Goal: Task Accomplishment & Management: Manage account settings

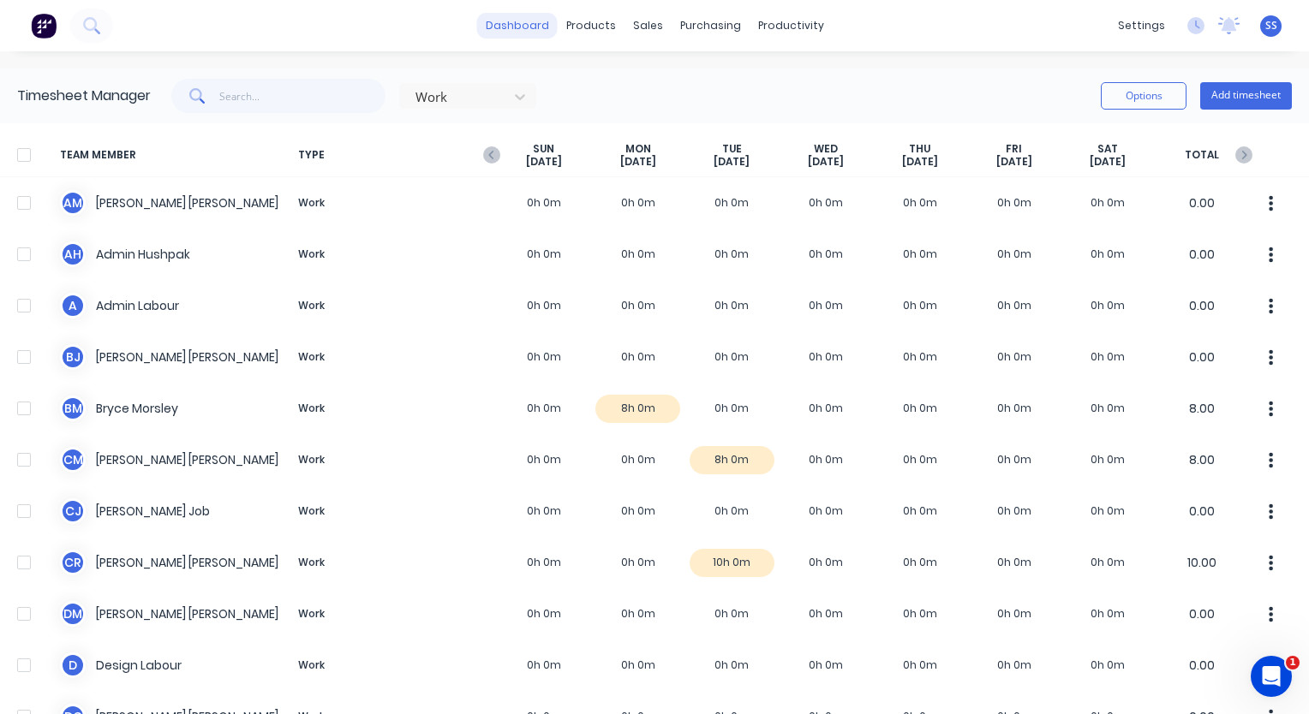
click at [533, 26] on link "dashboard" at bounding box center [517, 26] width 81 height 26
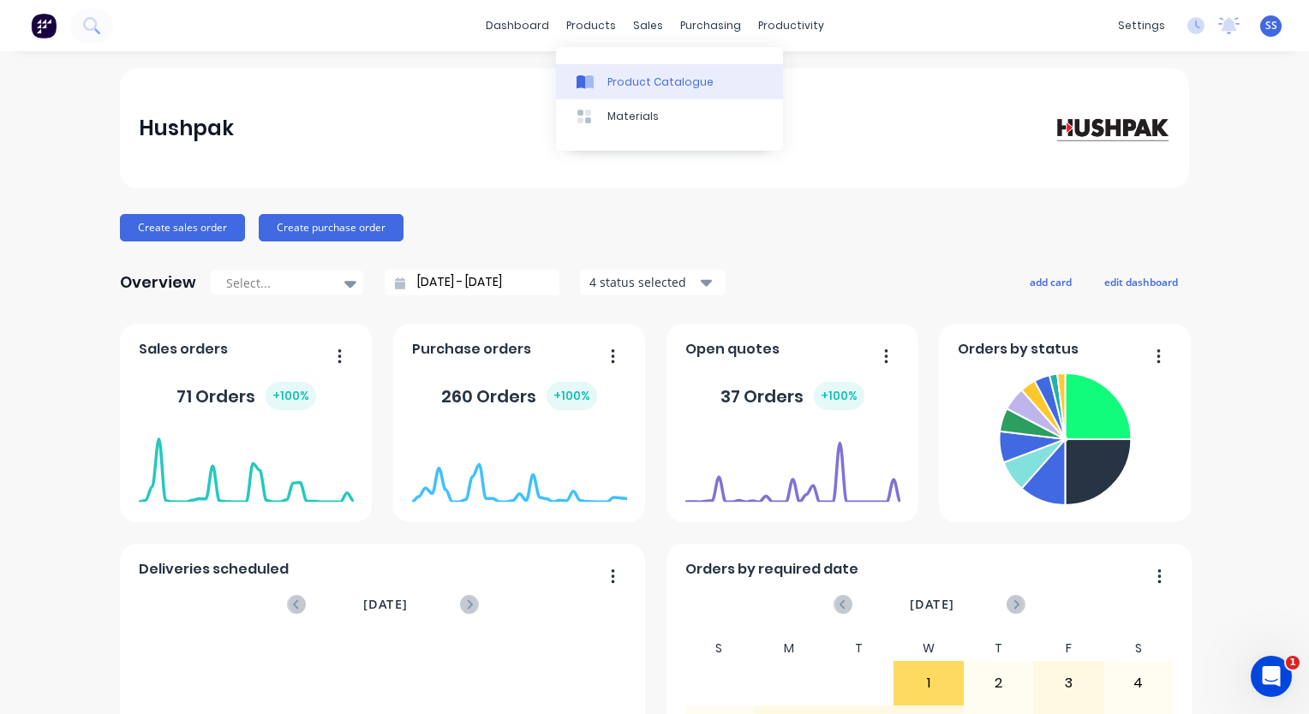
click at [613, 71] on link "Product Catalogue" at bounding box center [669, 81] width 227 height 34
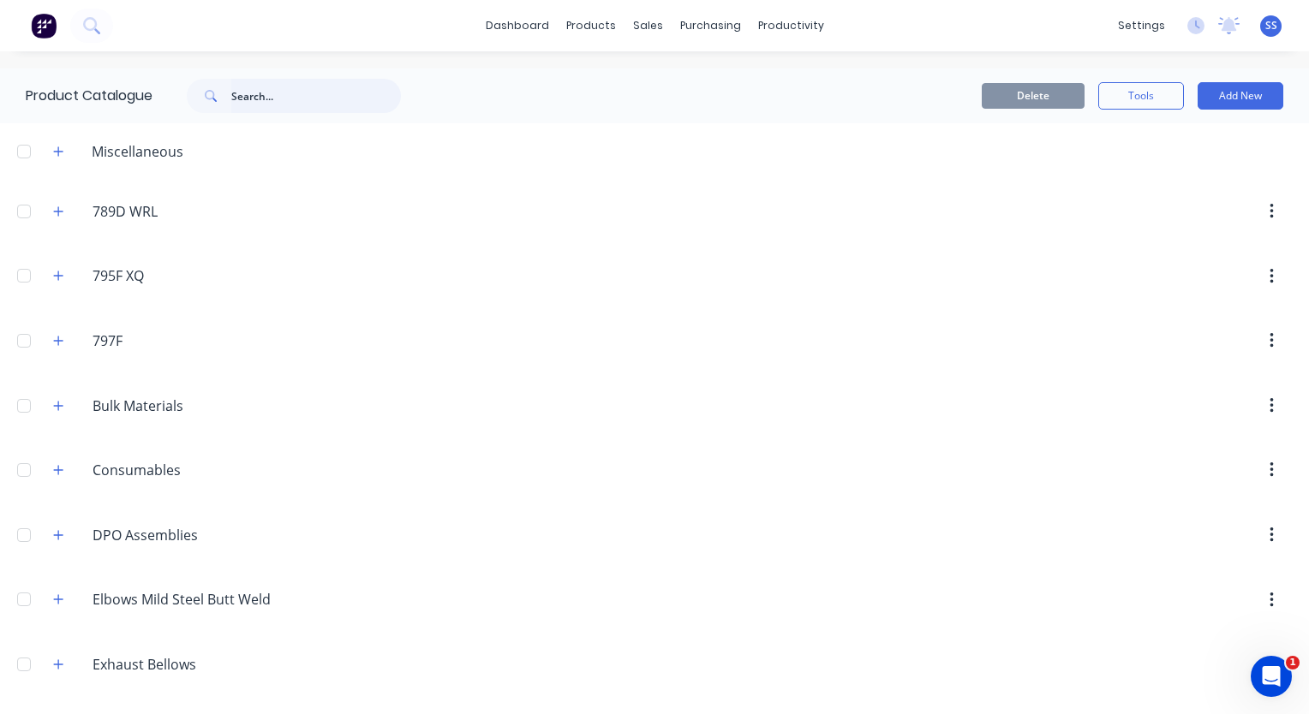
click at [318, 111] on input "text" at bounding box center [316, 96] width 170 height 34
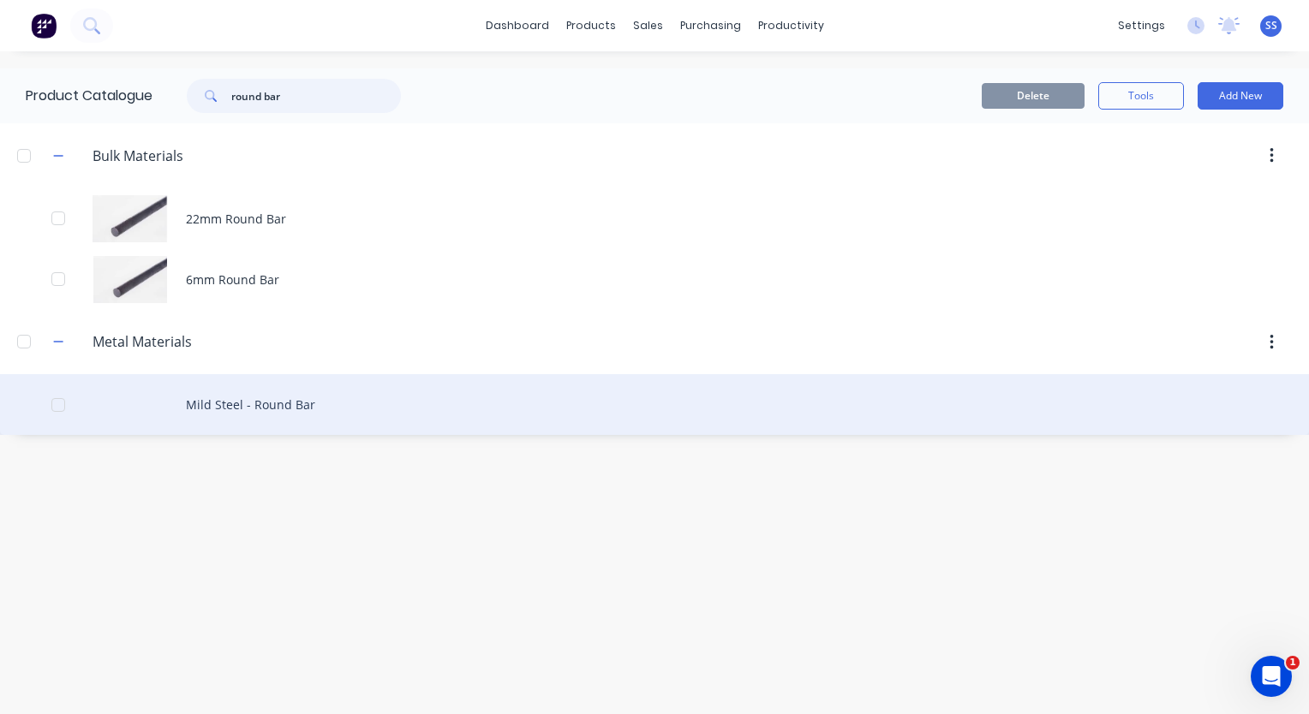
type input "round bar"
click at [284, 390] on div "Mild Steel - Round Bar" at bounding box center [654, 404] width 1309 height 61
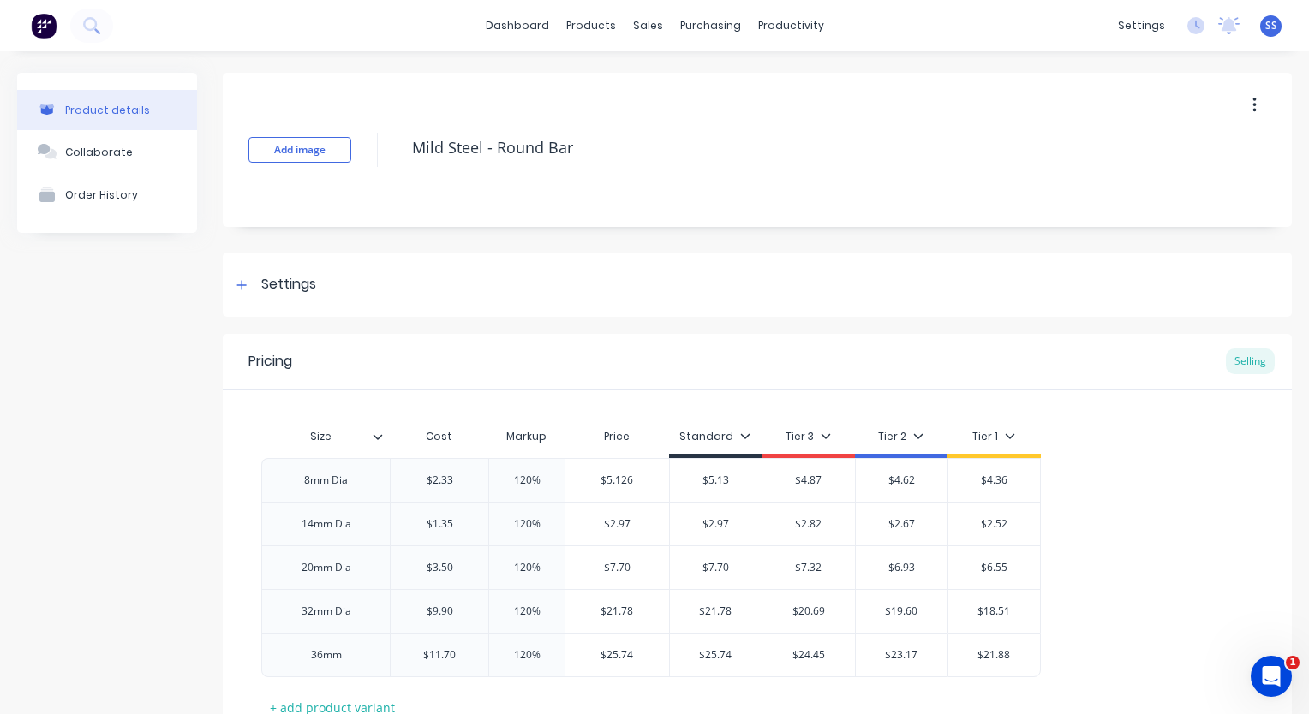
type textarea "x"
click at [617, 81] on div "Product Catalogue" at bounding box center [660, 82] width 106 height 15
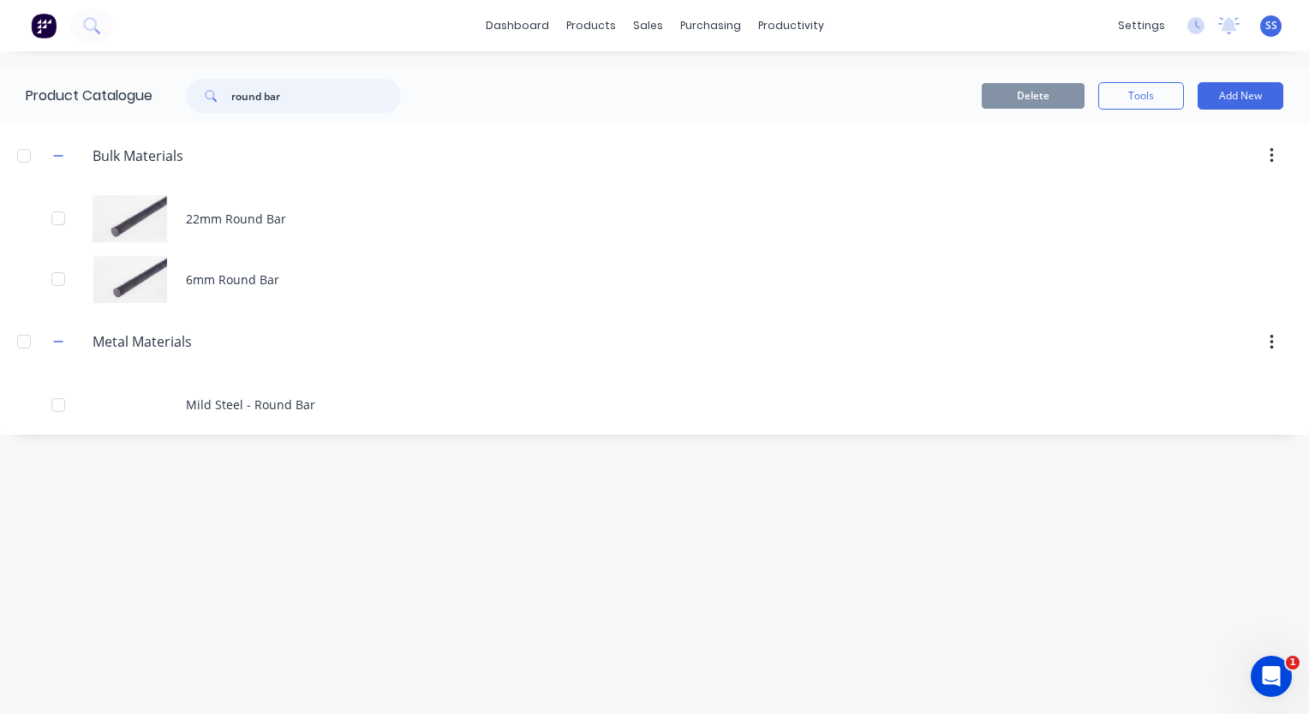
drag, startPoint x: 345, startPoint y: 93, endPoint x: 156, endPoint y: 89, distance: 189.4
click at [156, 89] on div "round bar" at bounding box center [289, 96] width 274 height 34
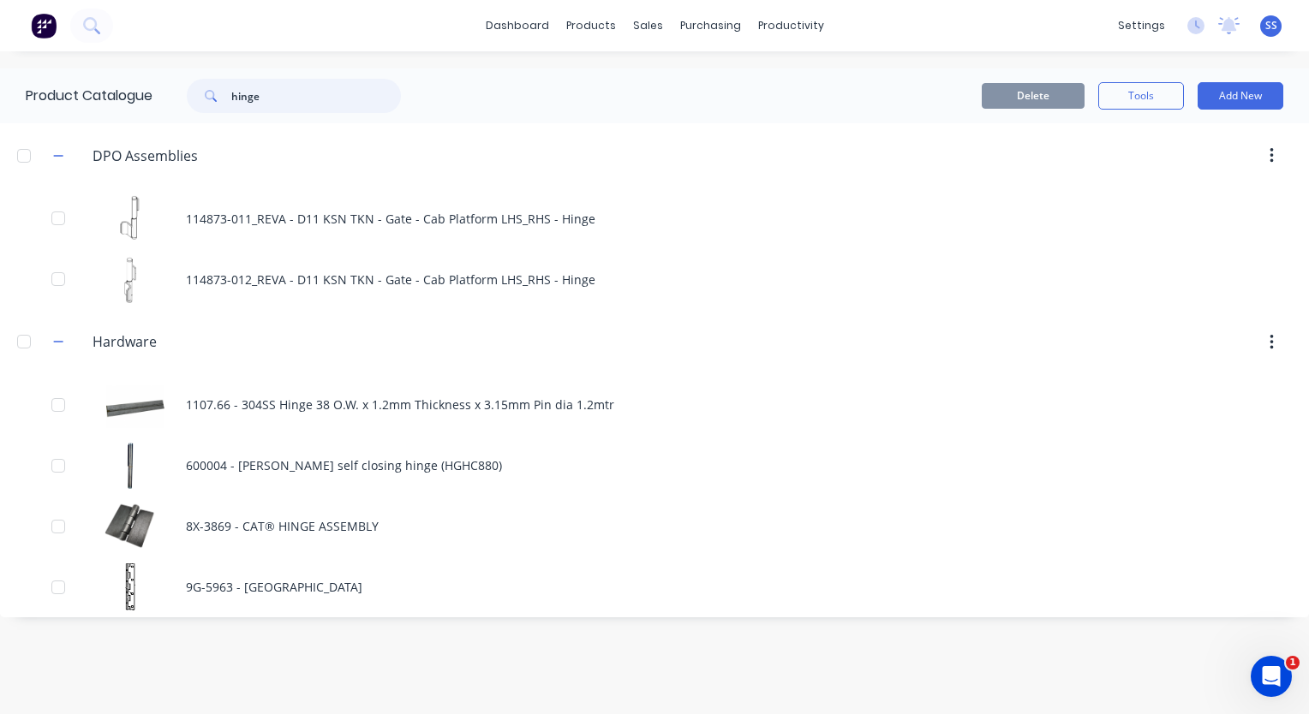
type input "hinge"
drag, startPoint x: 774, startPoint y: 26, endPoint x: 777, endPoint y: 42, distance: 16.5
click at [774, 26] on div "productivity" at bounding box center [791, 26] width 83 height 26
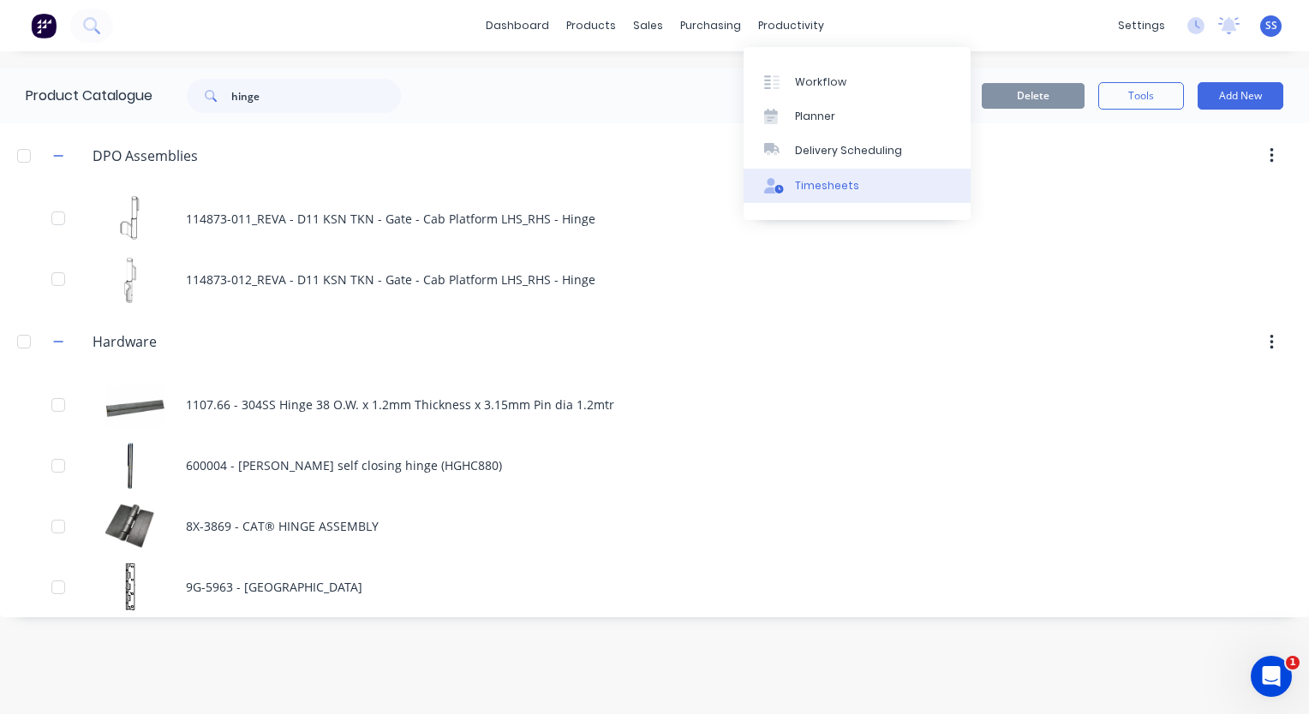
click at [792, 187] on link "Timesheets" at bounding box center [857, 186] width 227 height 34
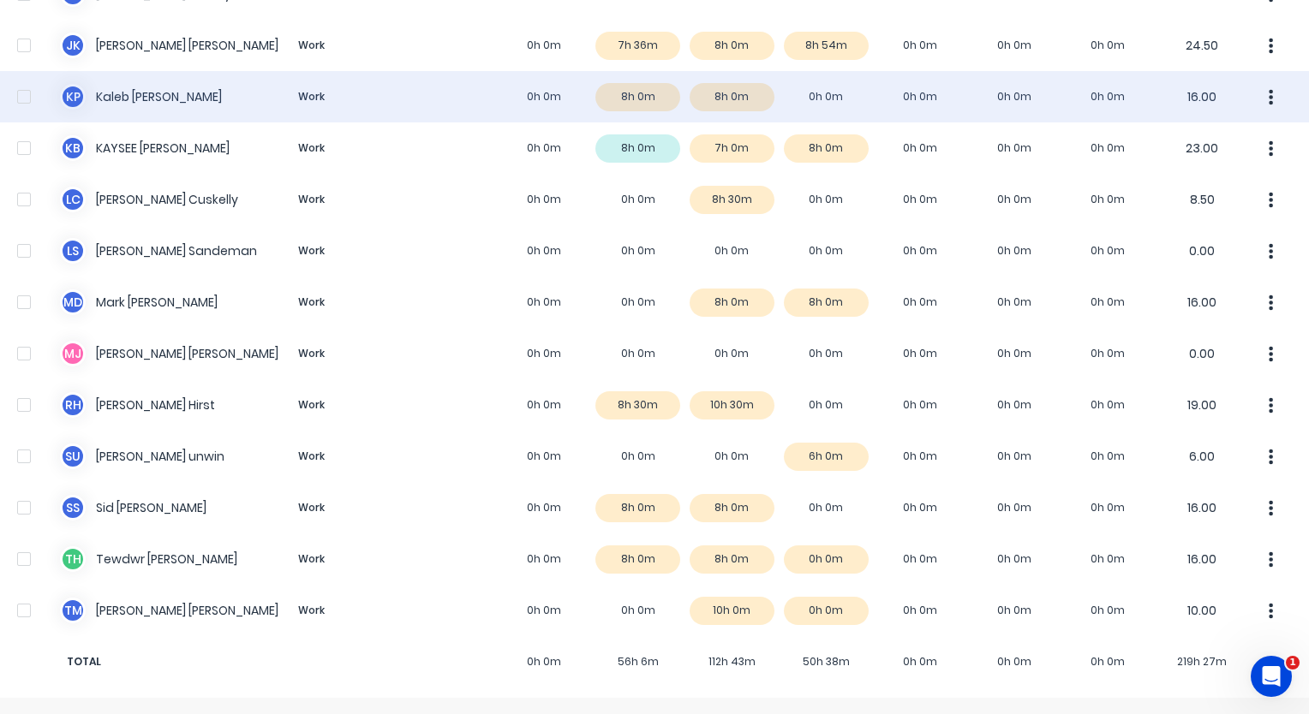
scroll to position [1014, 0]
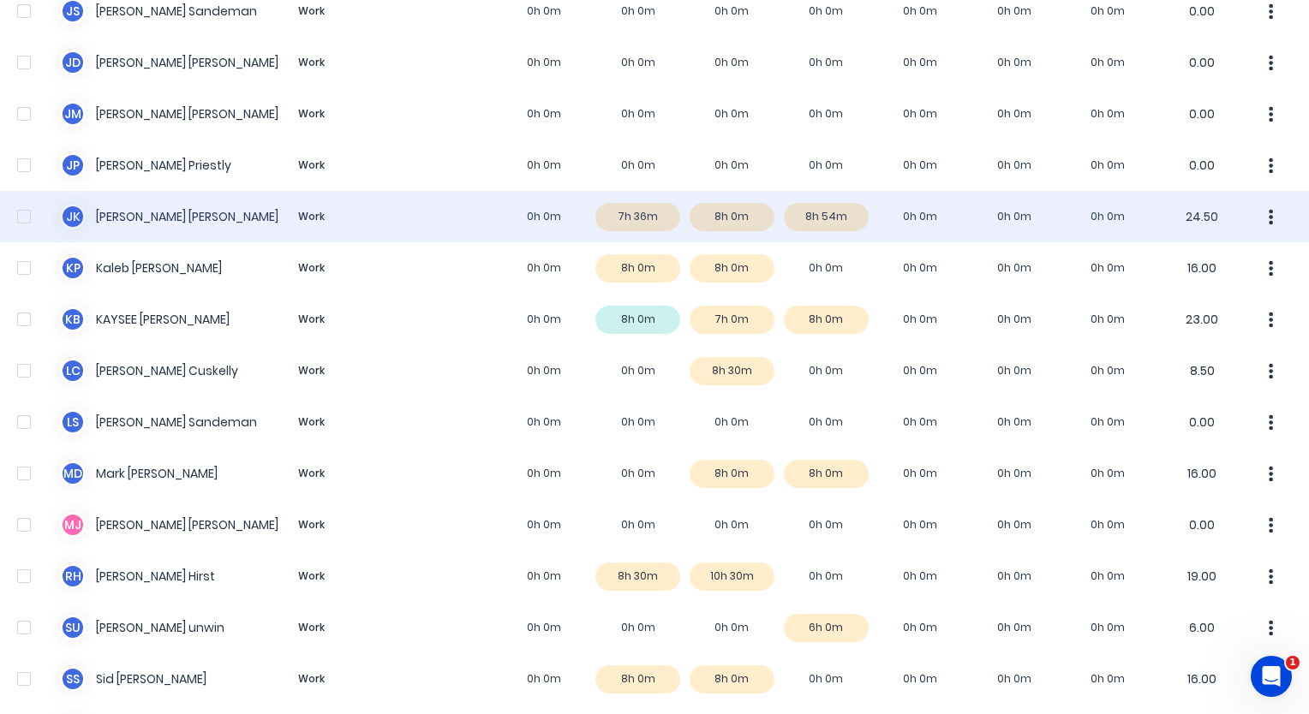
click at [827, 222] on div "J K [PERSON_NAME] Work 0h 0m 7h 36m 8h 0m 8h 54m 0h 0m 0h 0m 0h 0m 24.50" at bounding box center [654, 216] width 1309 height 51
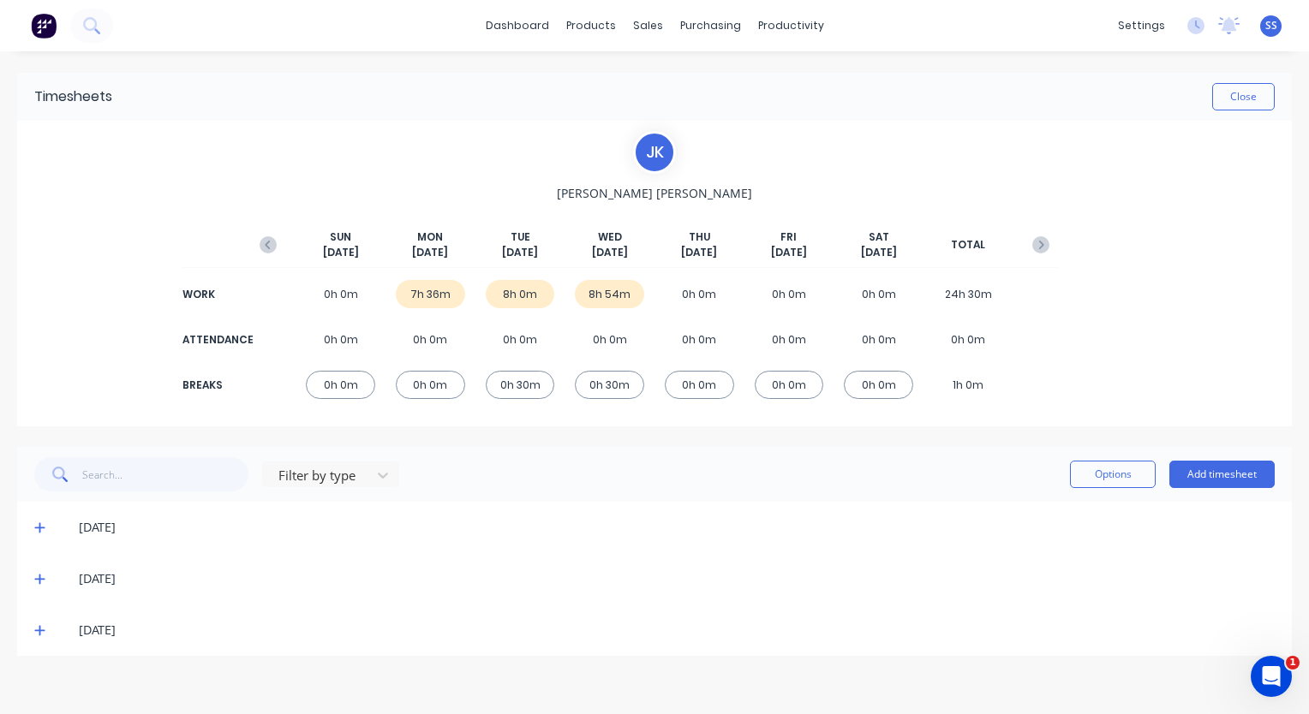
click at [41, 632] on icon at bounding box center [39, 630] width 11 height 12
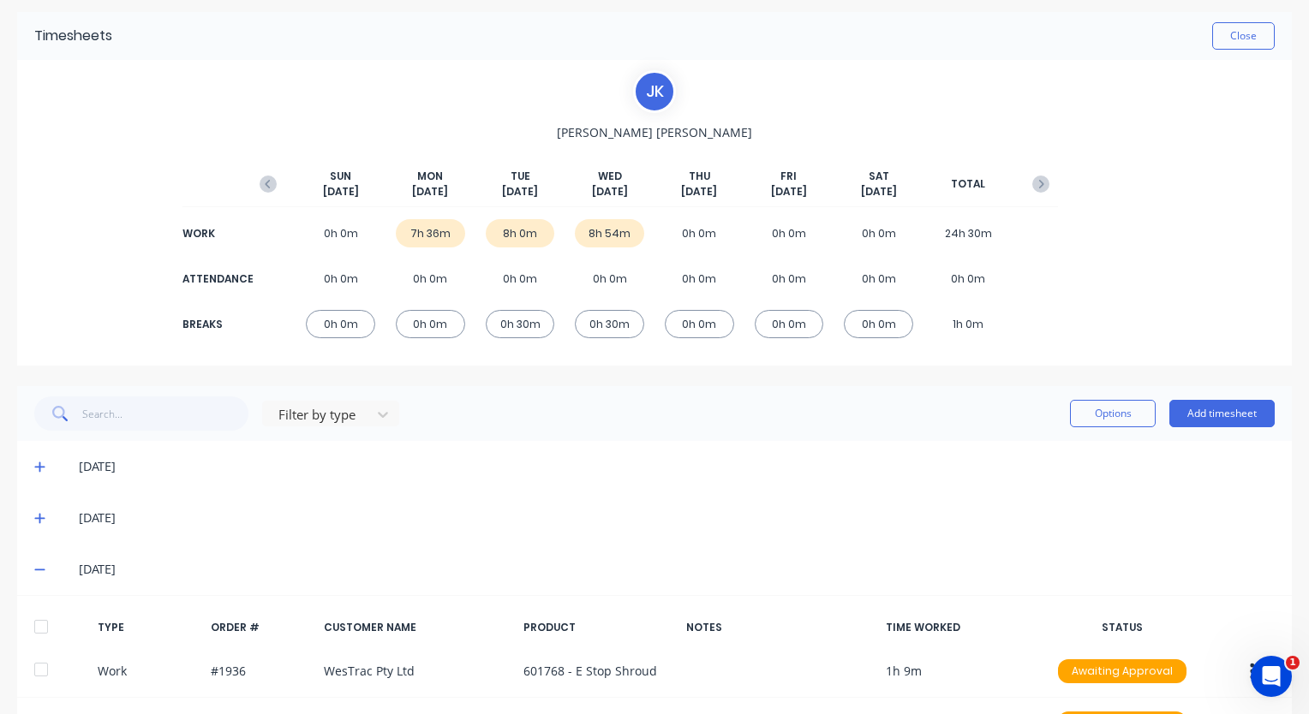
scroll to position [324, 0]
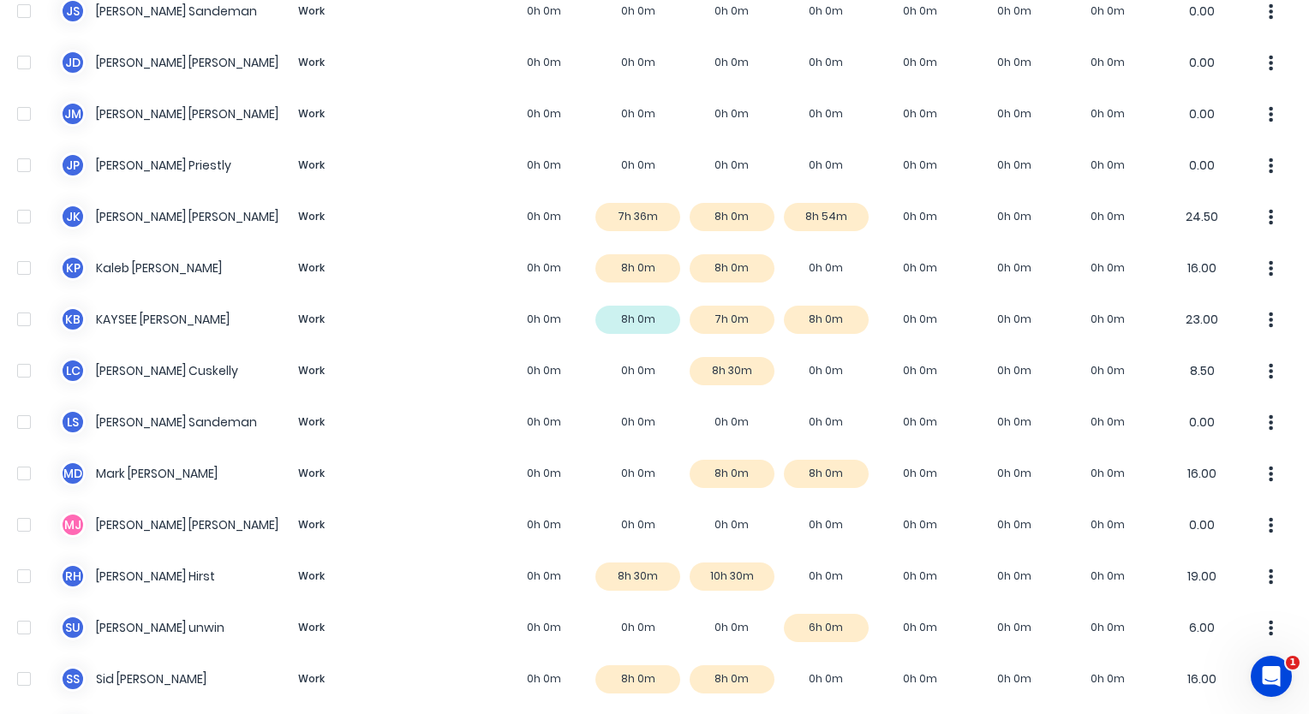
scroll to position [1186, 0]
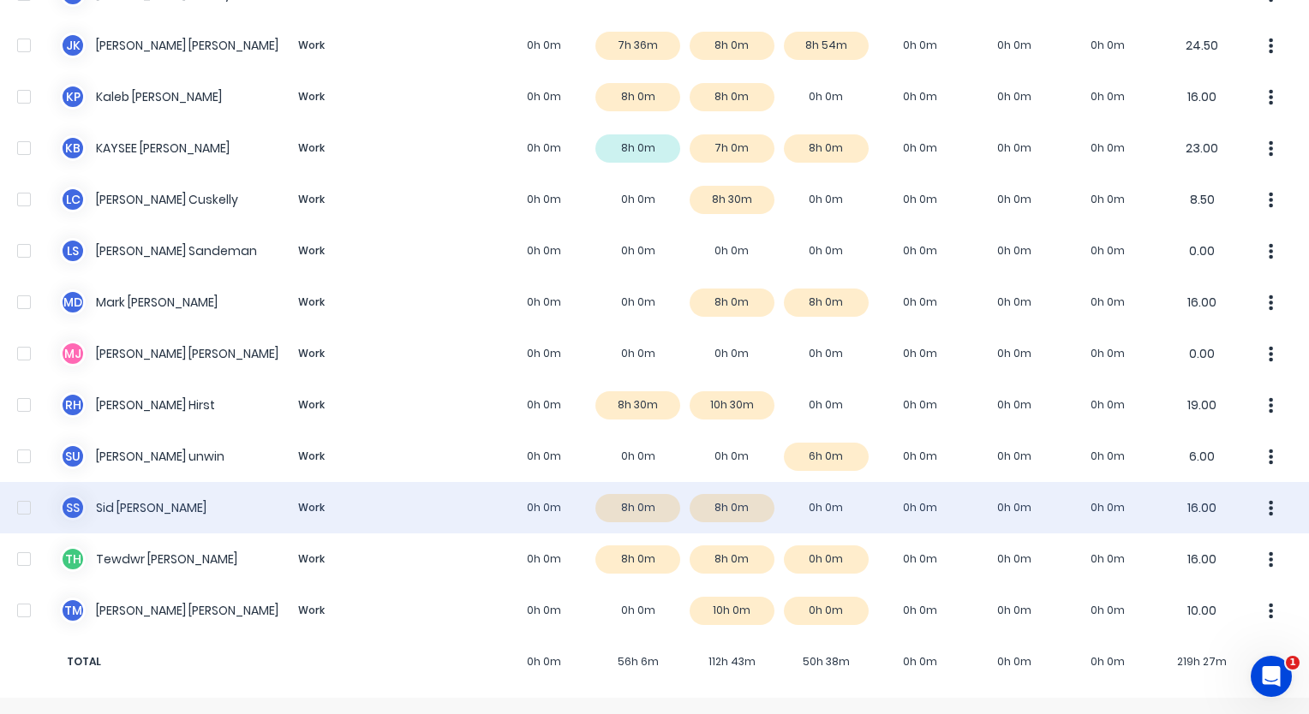
click at [1269, 503] on icon "button" at bounding box center [1271, 508] width 4 height 19
click at [635, 506] on div "S S [PERSON_NAME] Work 0h 0m 8h 0m 8h 0m 0h 0m 0h 0m 0h 0m 0h 0m 16.00 Approve …" at bounding box center [654, 507] width 1309 height 51
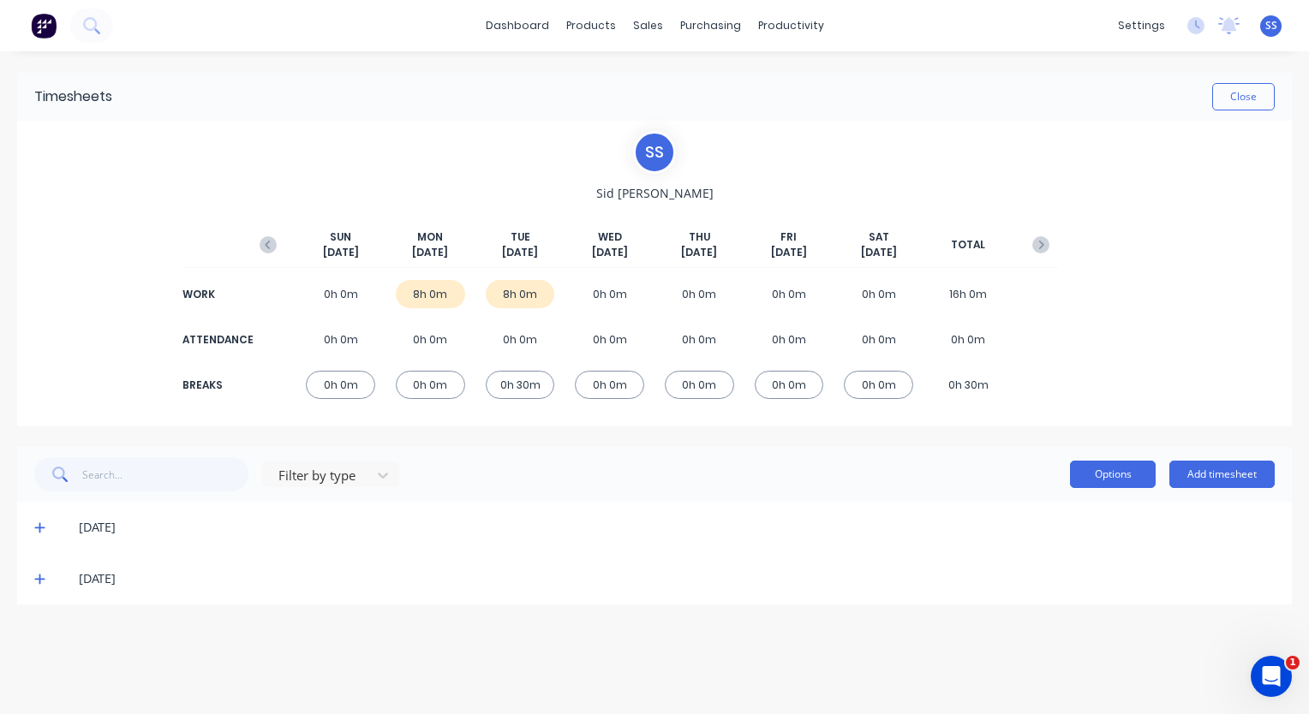
click at [1112, 477] on button "Options" at bounding box center [1113, 474] width 86 height 27
click at [700, 473] on div "Filter by type Options Approve Unapprove Delete Export Add timesheet" at bounding box center [654, 474] width 1240 height 34
click at [37, 578] on icon at bounding box center [39, 580] width 10 height 10
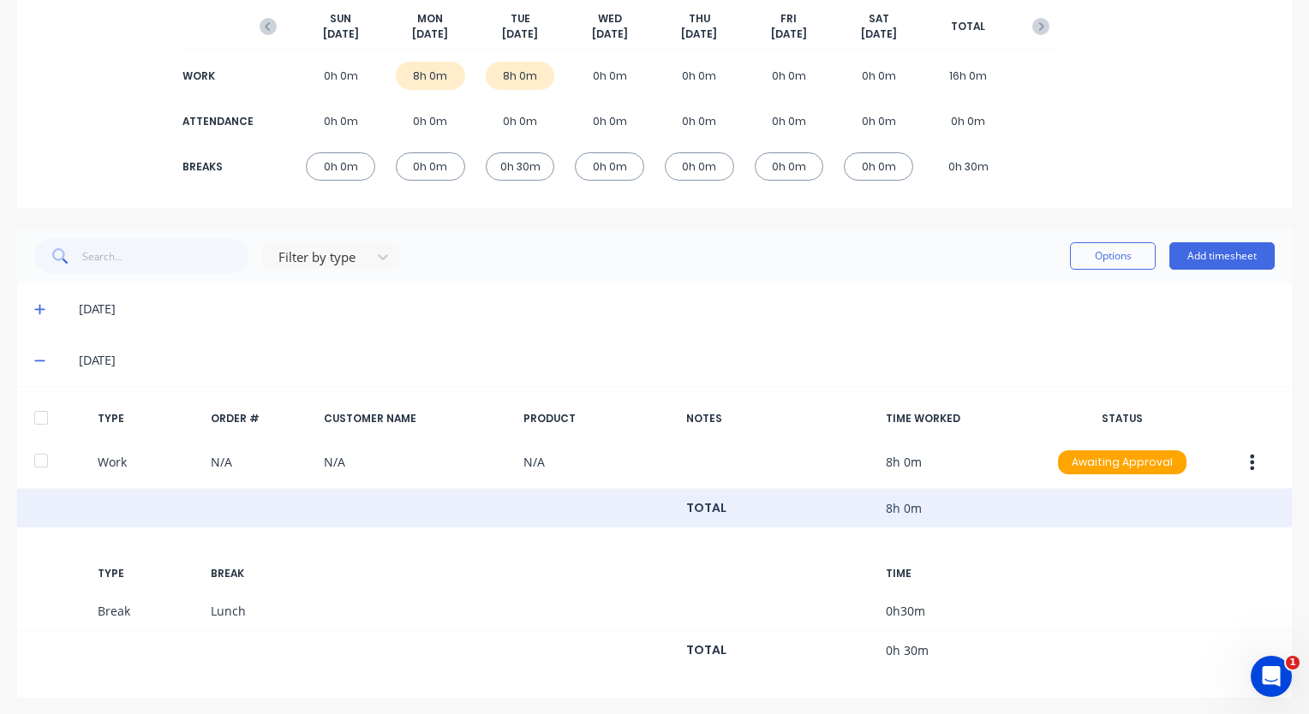
scroll to position [221, 0]
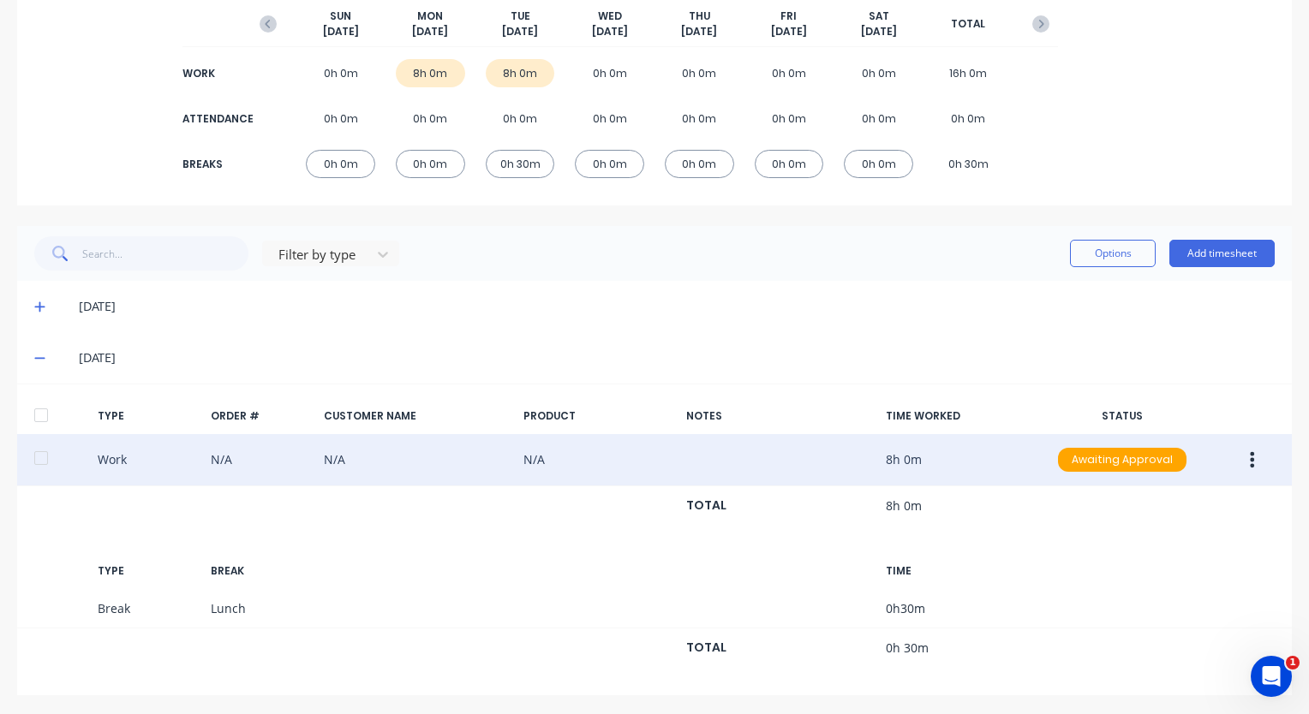
click at [1235, 455] on button "button" at bounding box center [1252, 460] width 40 height 31
click at [1173, 426] on div "Duplicate" at bounding box center [1192, 429] width 132 height 25
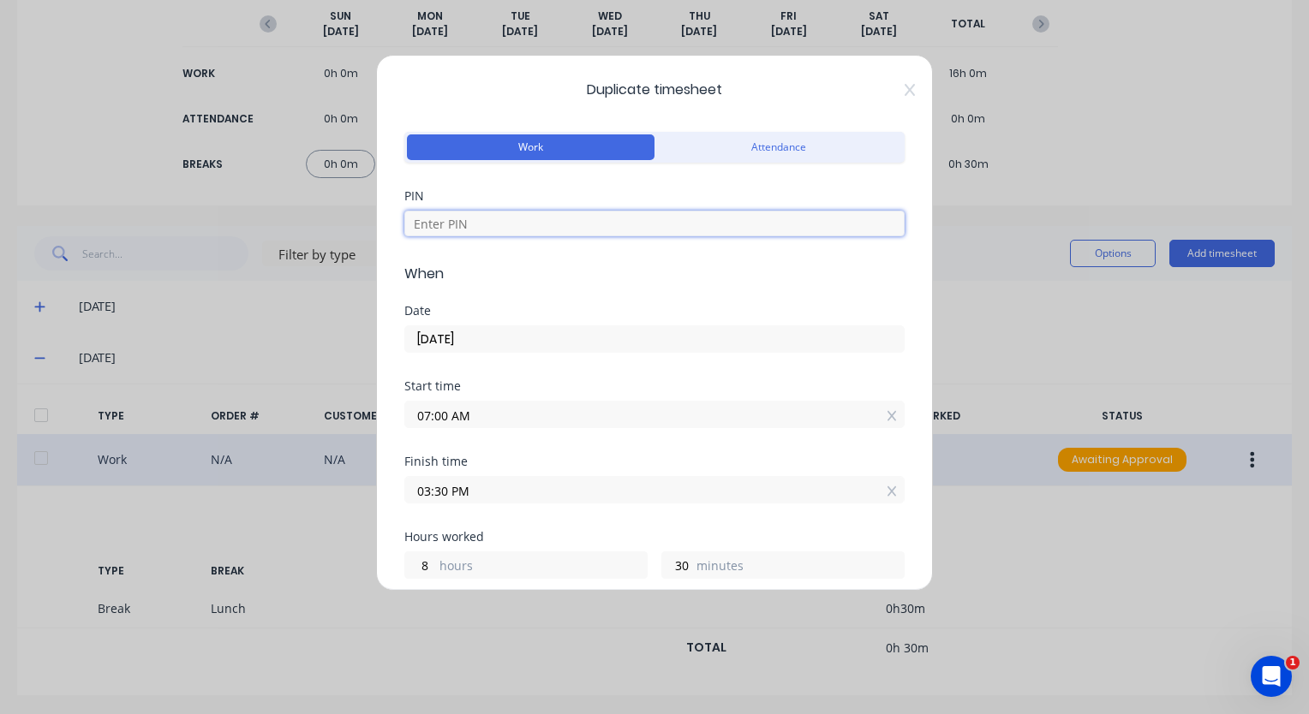
click at [594, 221] on input at bounding box center [654, 224] width 500 height 26
type input "9358"
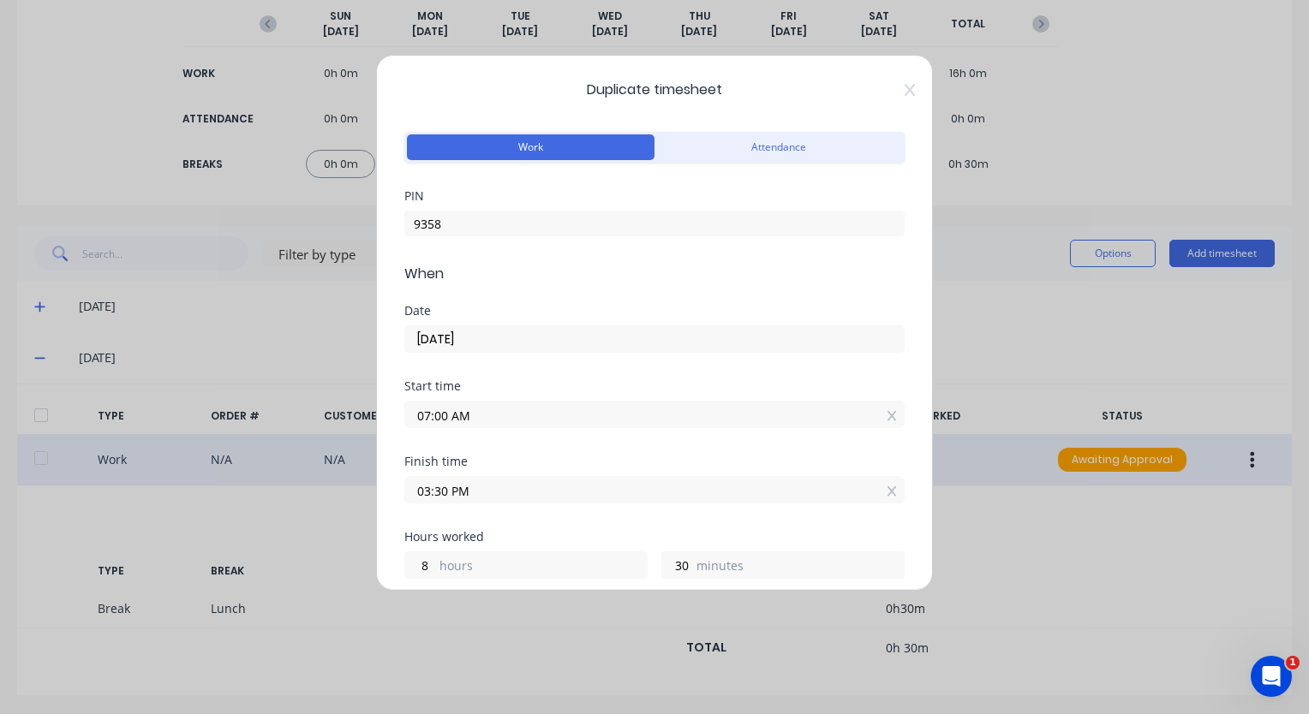
click at [515, 338] on input "[DATE]" at bounding box center [654, 339] width 499 height 26
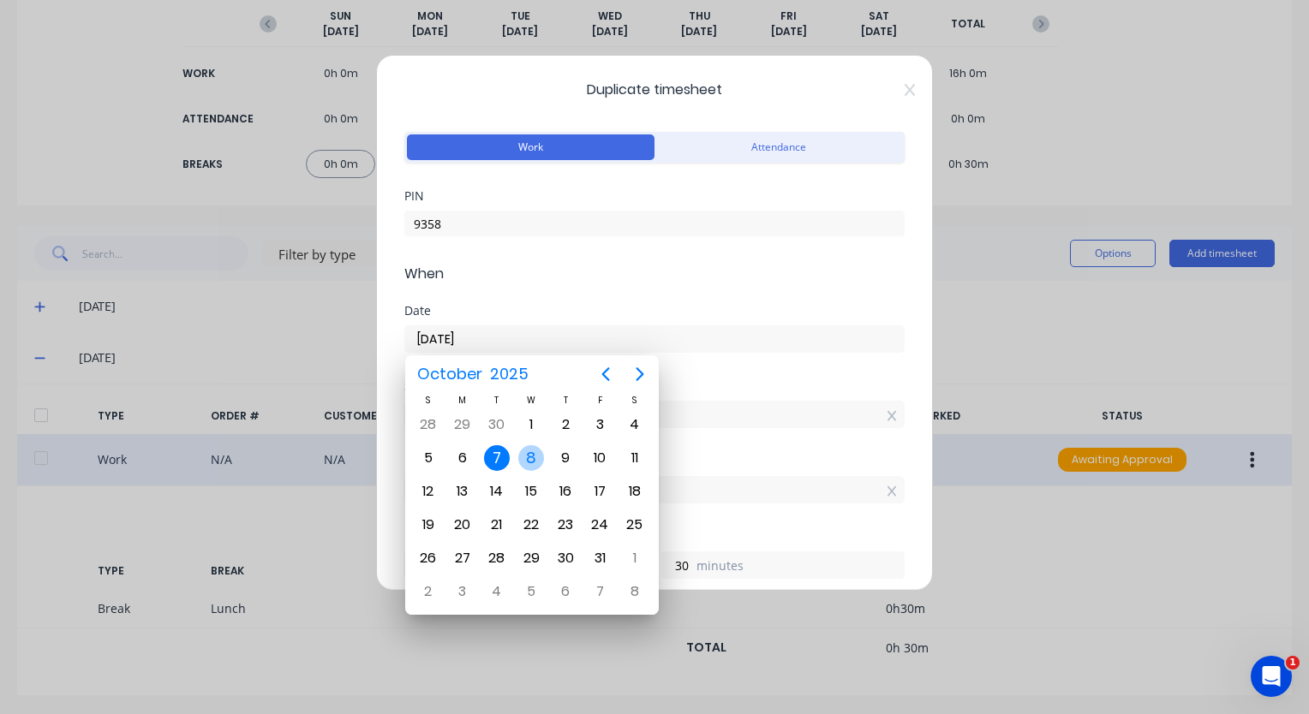
click at [529, 455] on div "8" at bounding box center [531, 458] width 26 height 26
type input "[DATE]"
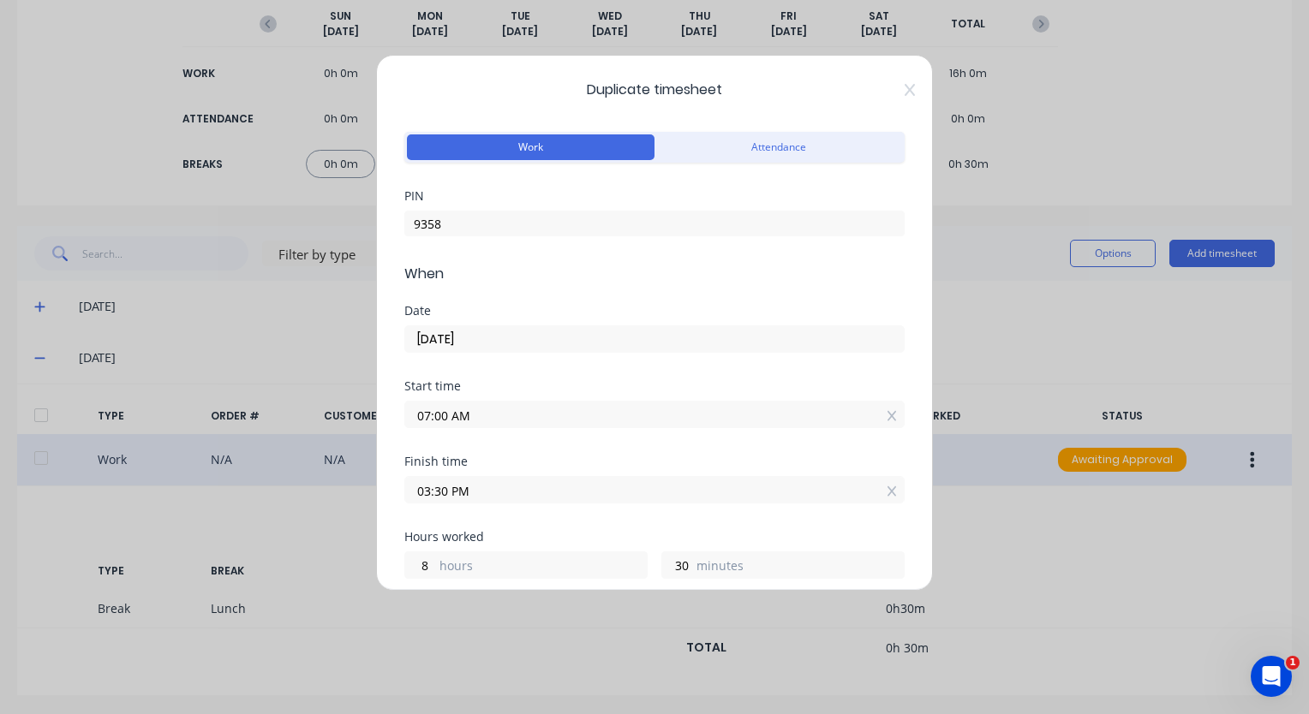
click at [498, 487] on input "03:30 PM" at bounding box center [654, 490] width 499 height 26
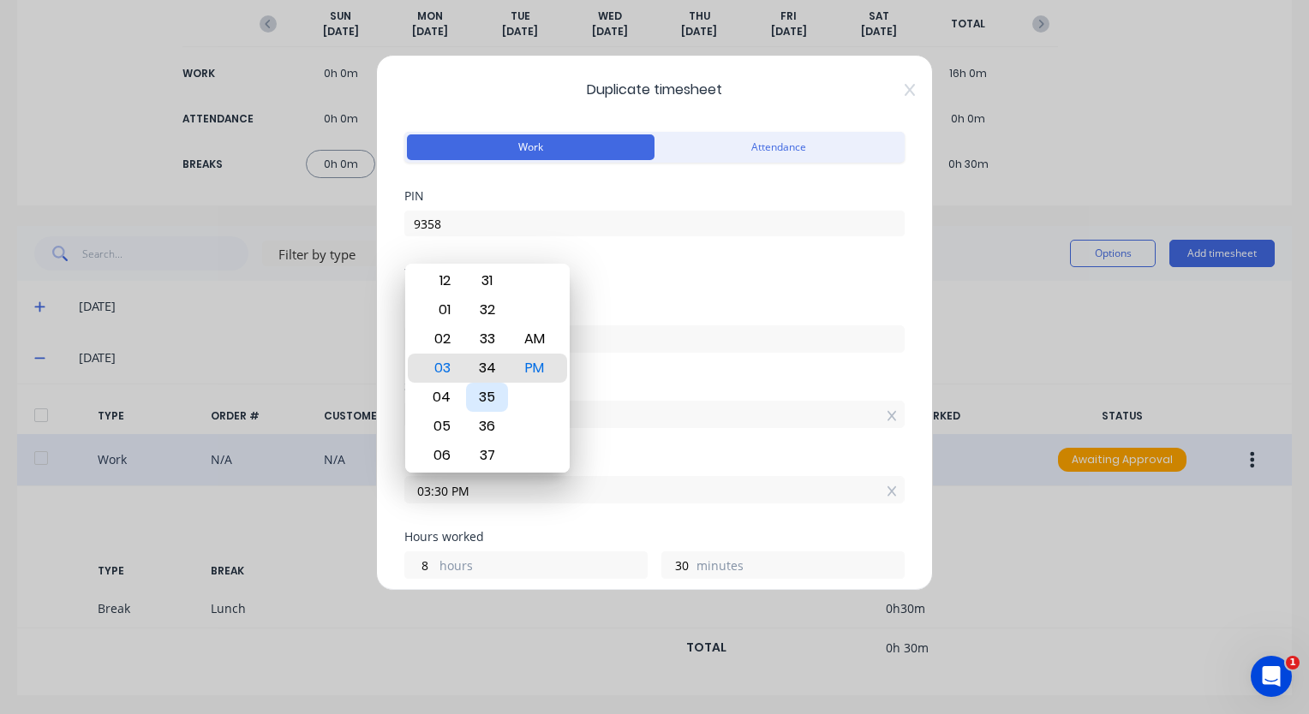
type input "03:34 PM"
type input "34"
type input "03:37 PM"
type input "37"
type input "03:36 PM"
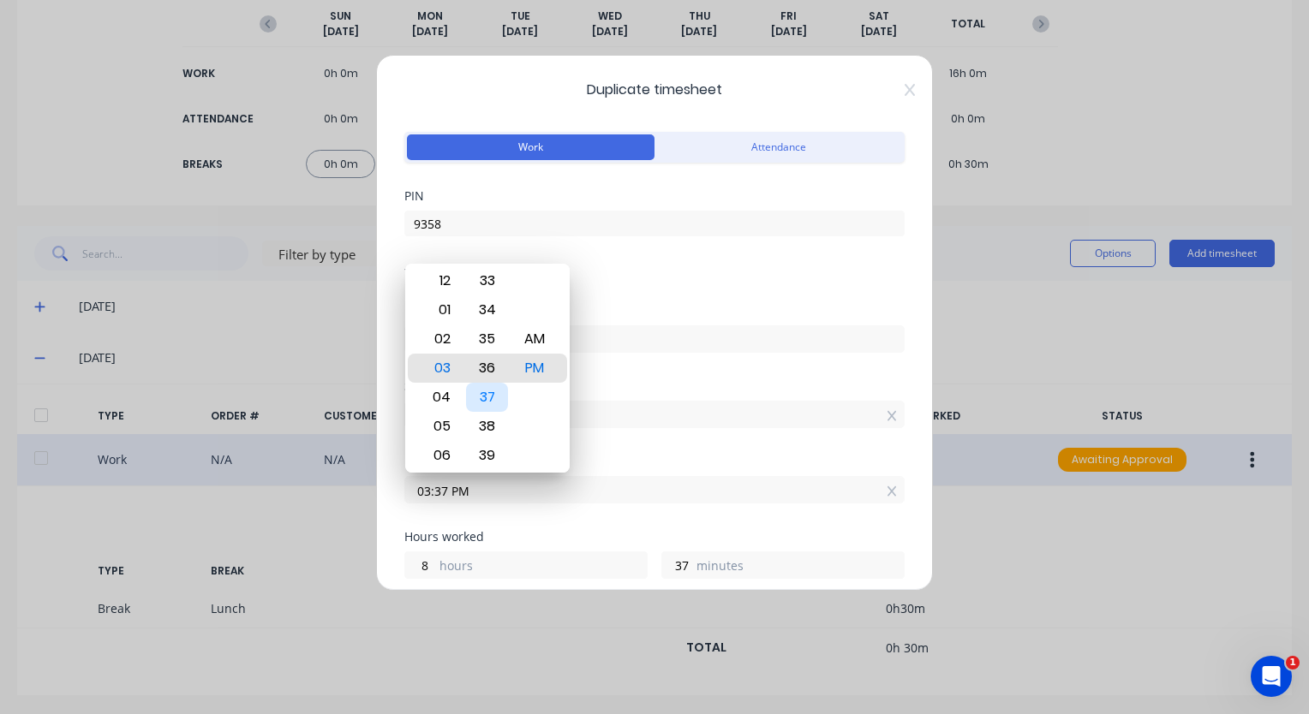
type input "36"
type input "03:39 PM"
type input "39"
type input "03:42 PM"
type input "42"
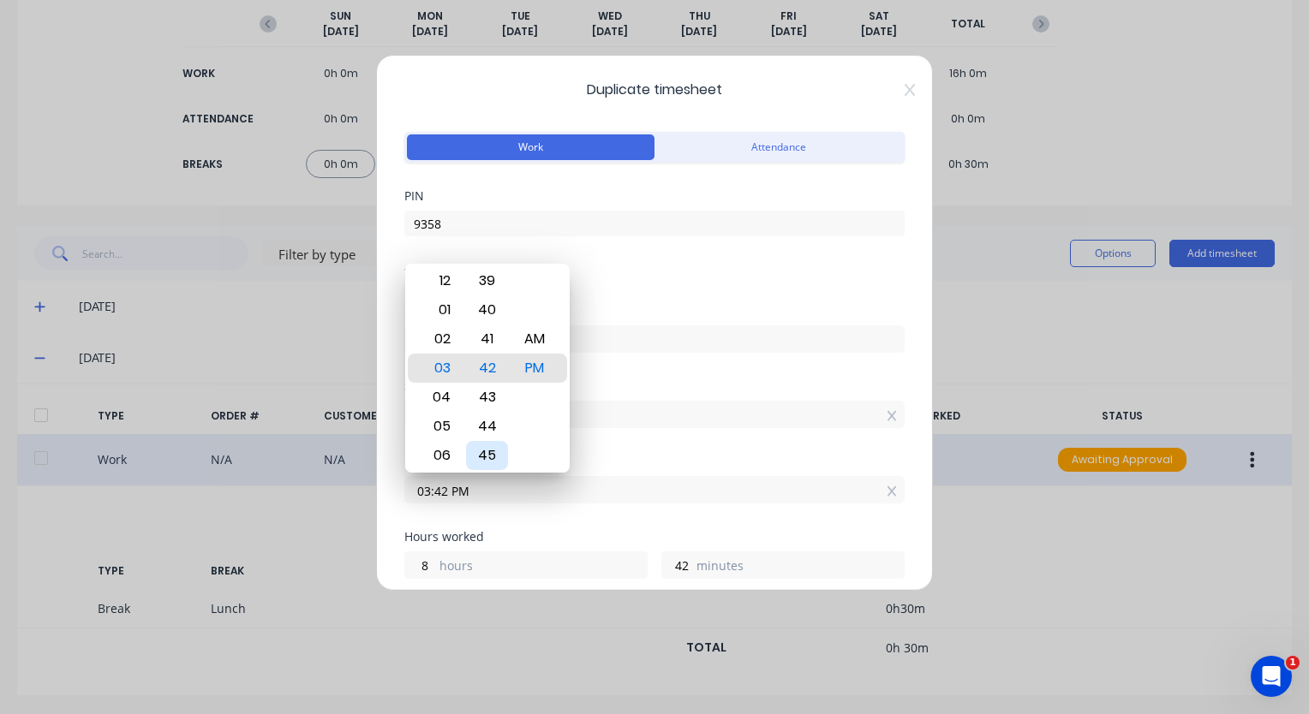
click at [493, 449] on div "45" at bounding box center [487, 455] width 42 height 29
type input "03:45 PM"
type input "45"
click at [748, 375] on div "Date [DATE]" at bounding box center [654, 342] width 500 height 75
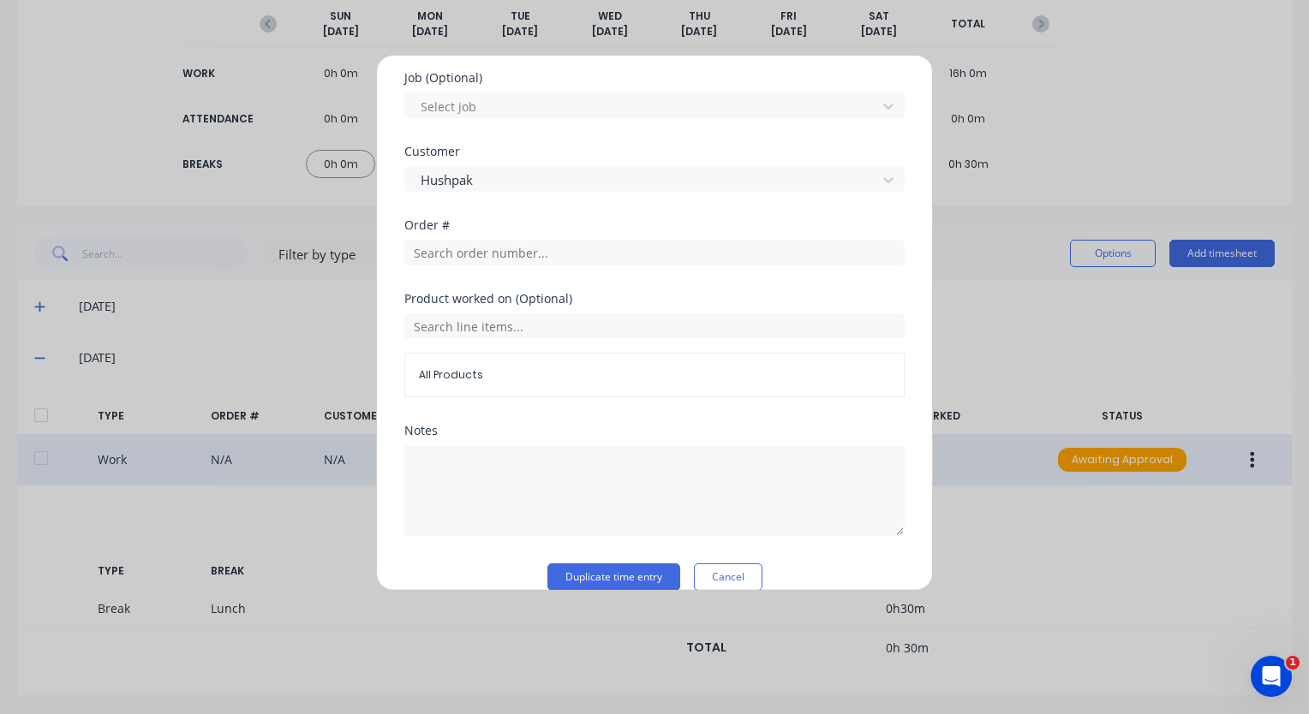
scroll to position [841, 0]
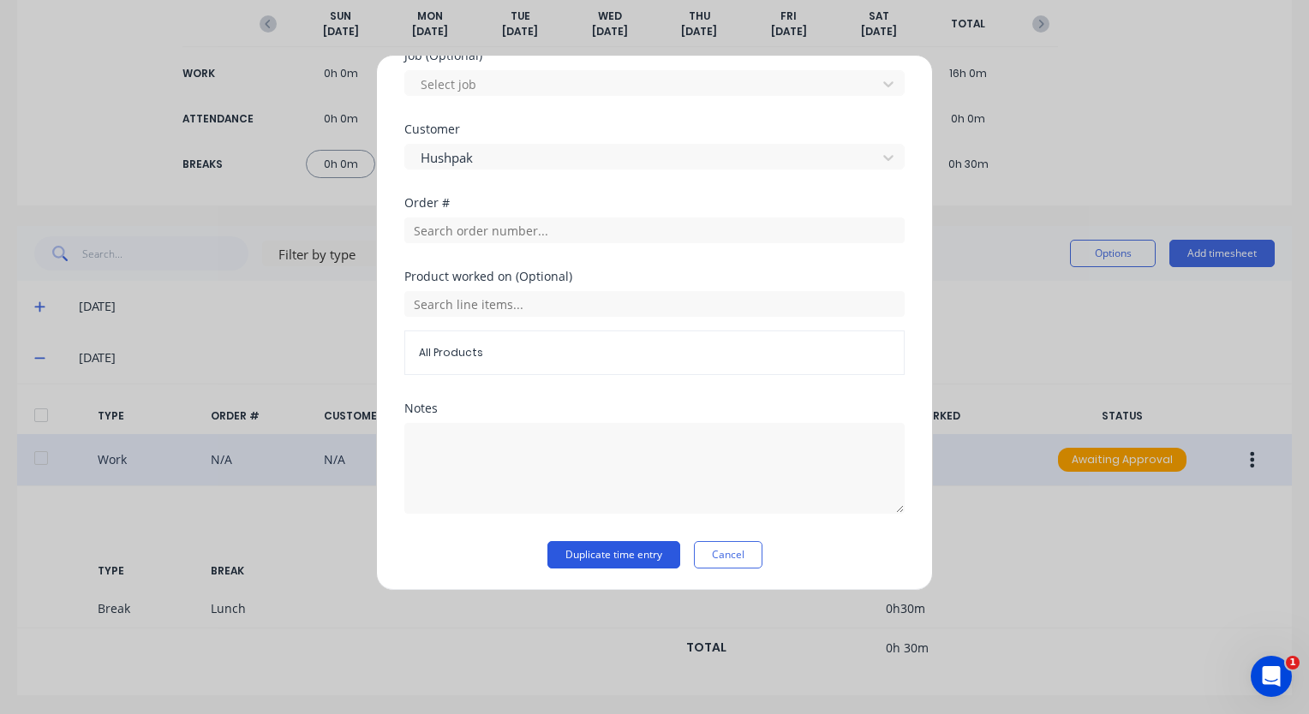
click at [652, 547] on button "Duplicate time entry" at bounding box center [613, 554] width 133 height 27
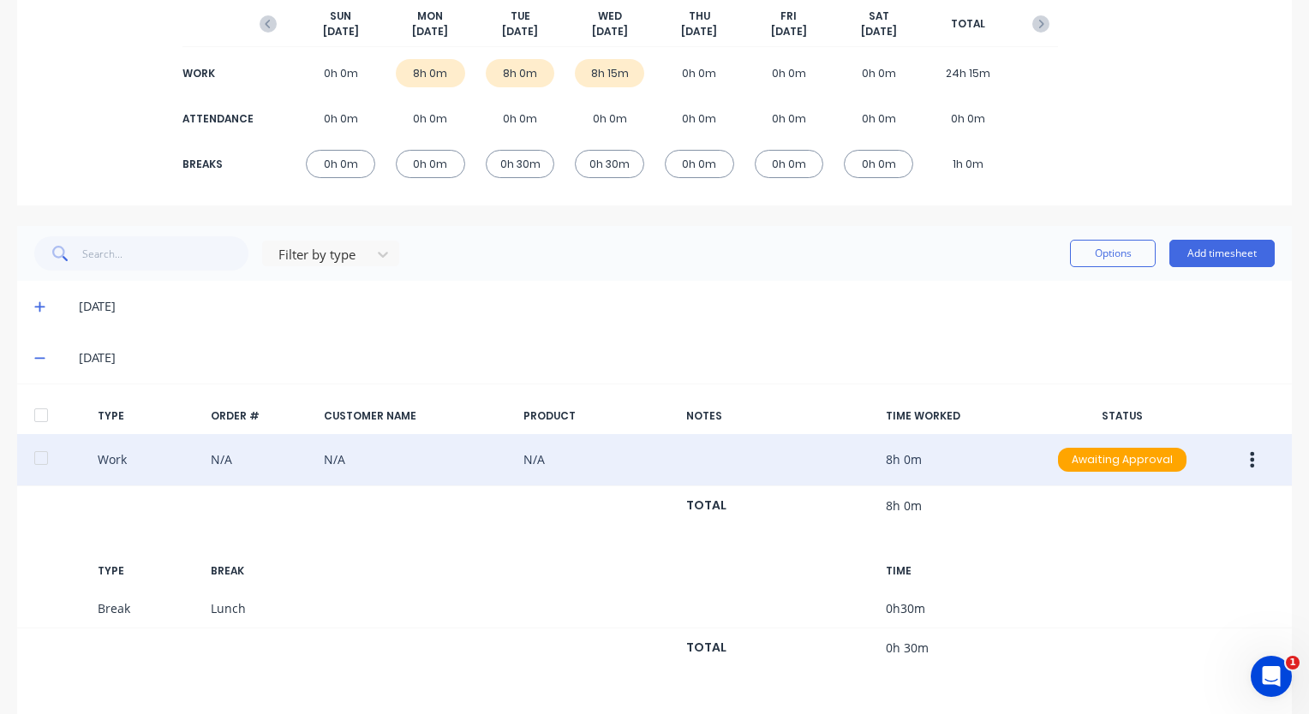
click at [31, 362] on div "[DATE]" at bounding box center [654, 357] width 1275 height 51
click at [45, 359] on span at bounding box center [42, 357] width 17 height 17
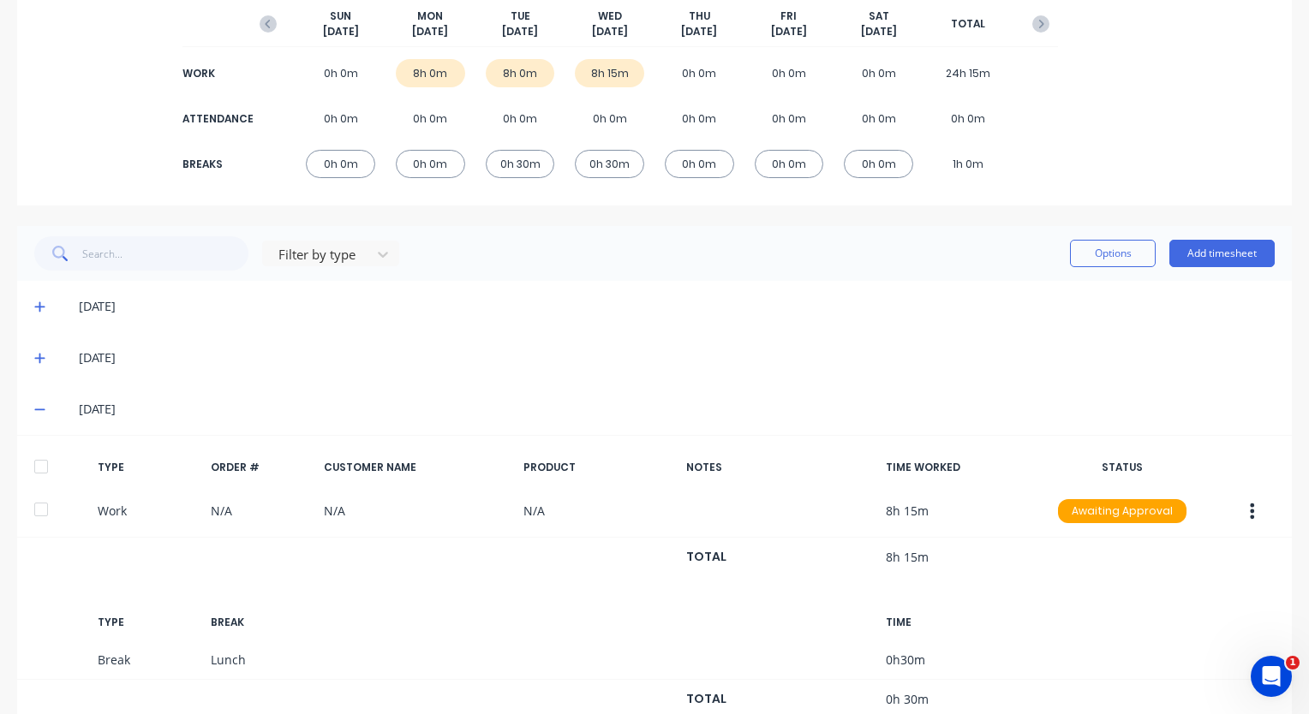
click at [32, 409] on div "[DATE]" at bounding box center [654, 409] width 1275 height 51
click at [34, 409] on icon at bounding box center [39, 409] width 11 height 12
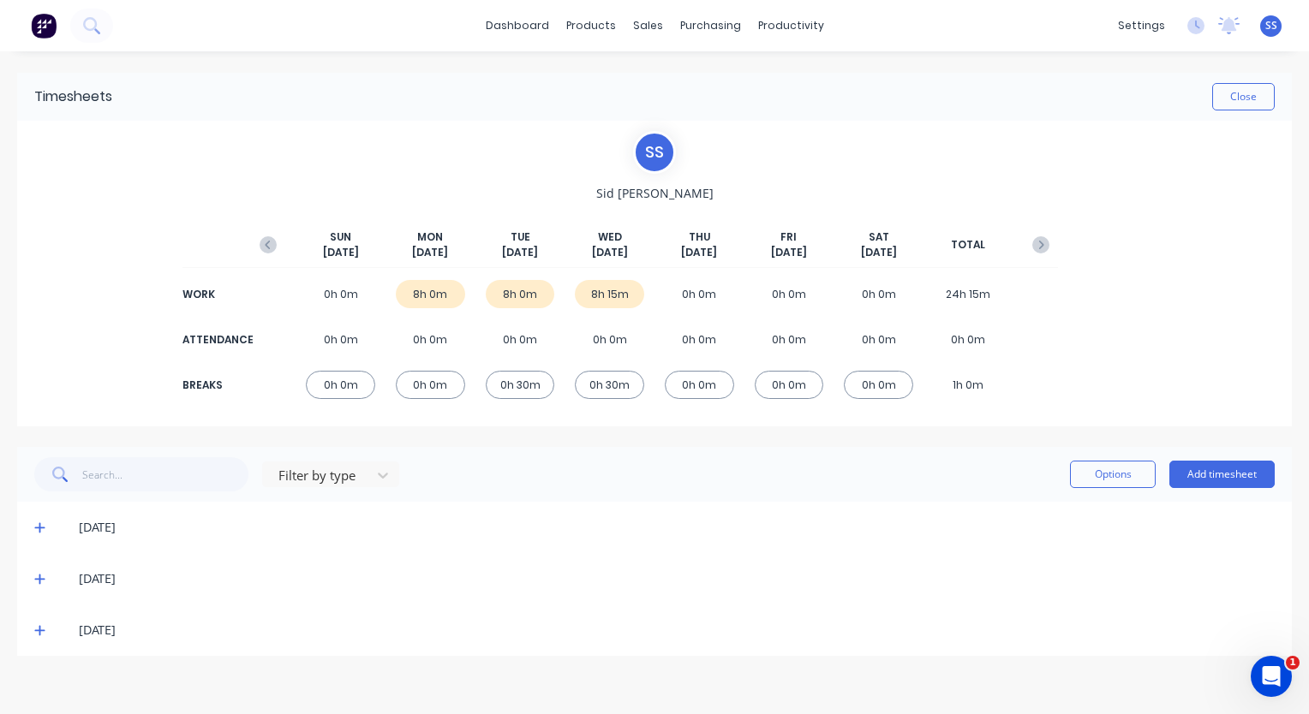
scroll to position [0, 0]
click at [1228, 94] on button "Close" at bounding box center [1243, 96] width 63 height 27
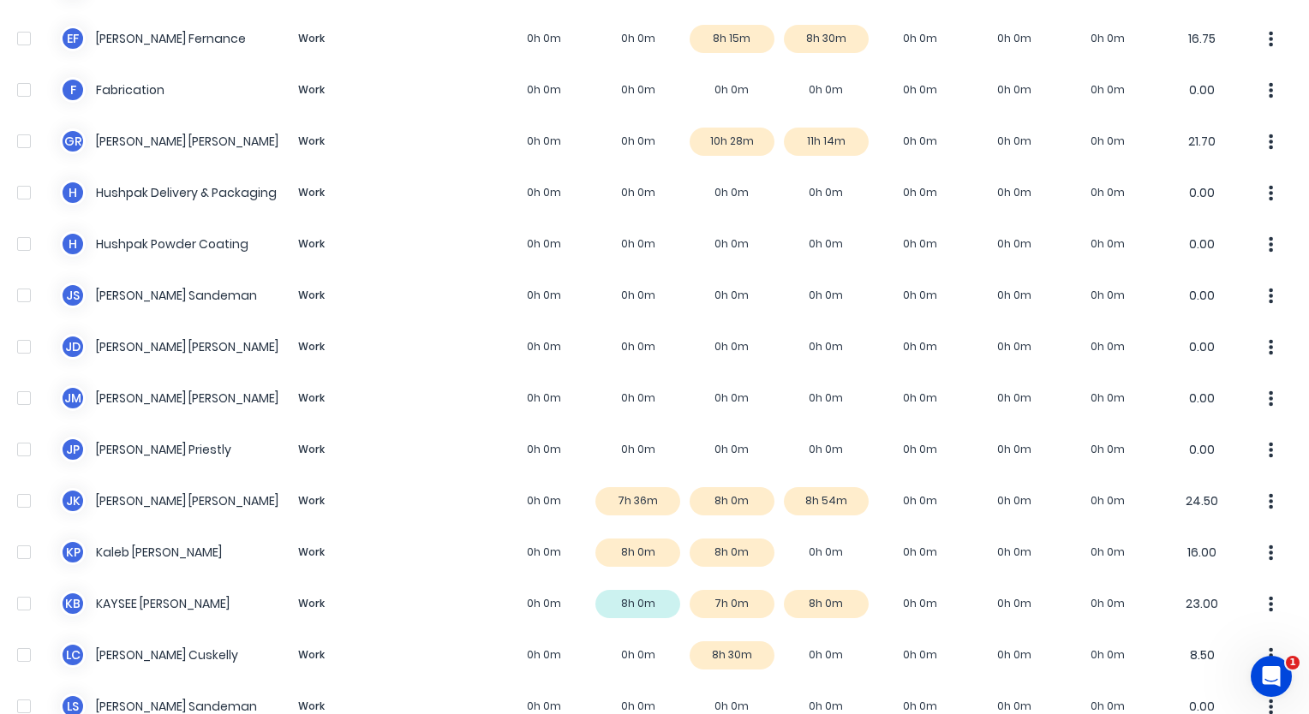
scroll to position [514, 0]
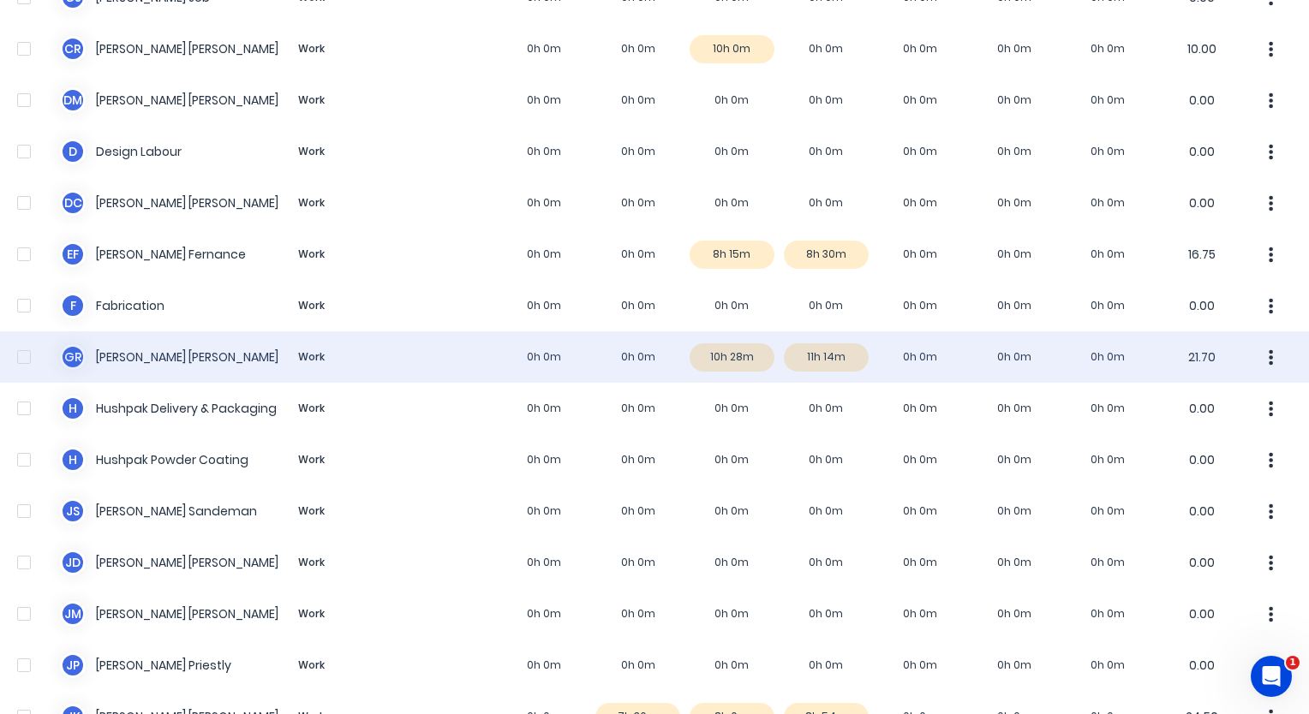
click at [835, 363] on div "G R [PERSON_NAME] Work 0h 0m 0h 0m 10h 28m 11h 14m 0h 0m 0h 0m 0h 0m 21.70" at bounding box center [654, 357] width 1309 height 51
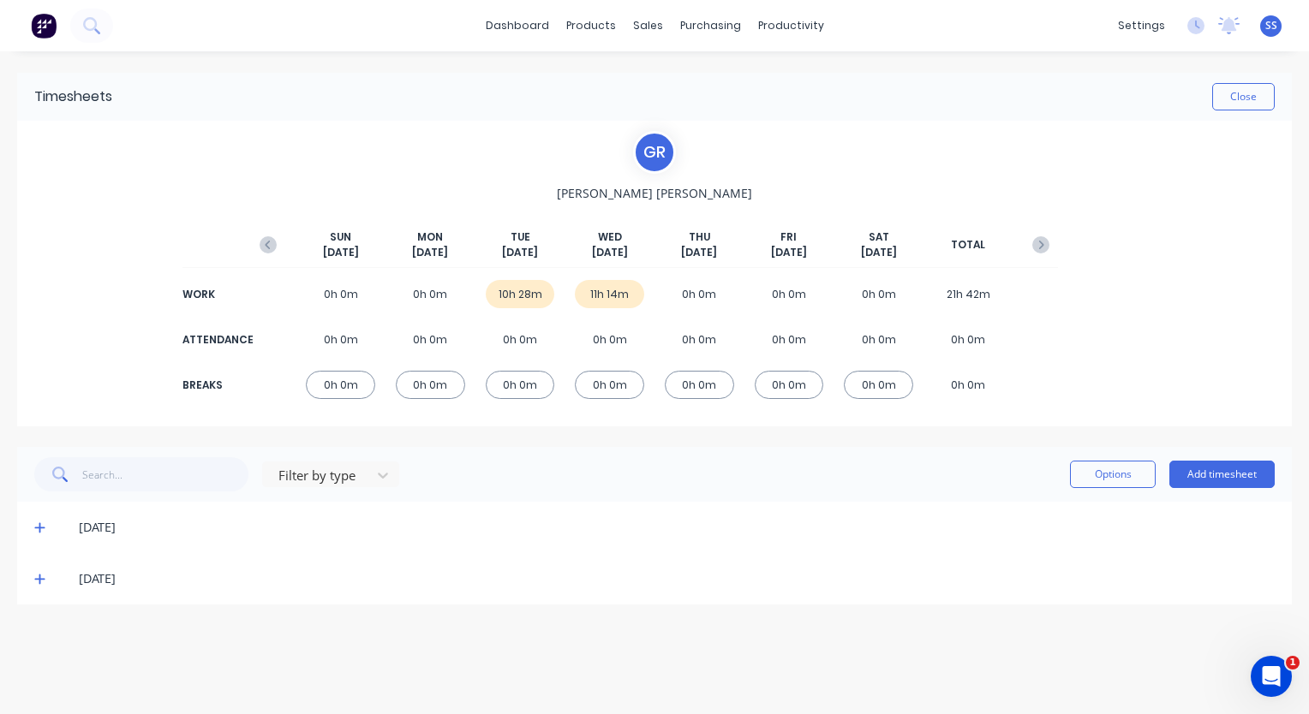
click at [603, 296] on div "11h 14m" at bounding box center [609, 294] width 69 height 28
